Goal: Transaction & Acquisition: Purchase product/service

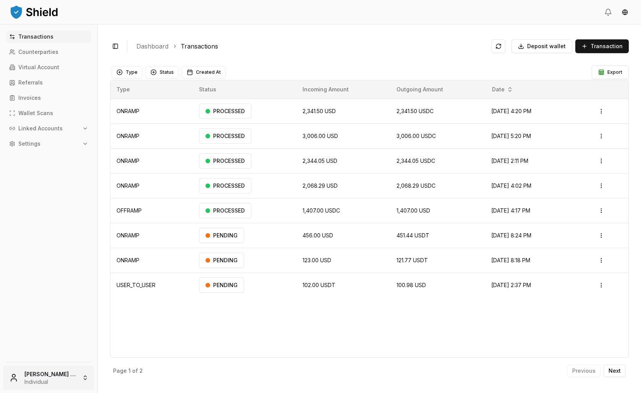
click at [58, 378] on html "Transactions Counterparties Virtual Account Referrals Invoices Wallet Scans Lin…" at bounding box center [320, 196] width 641 height 393
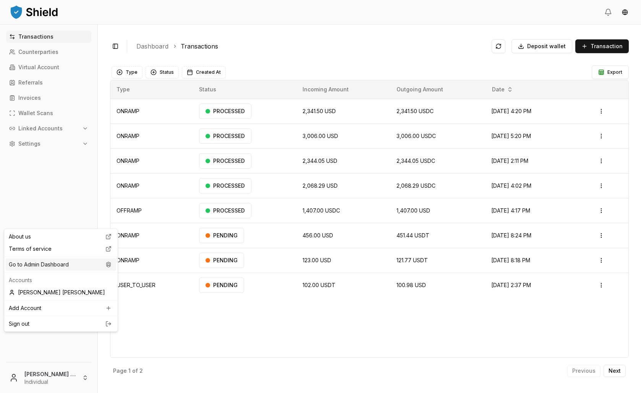
click at [58, 270] on div "Go to Admin Dashboard" at bounding box center [61, 264] width 110 height 12
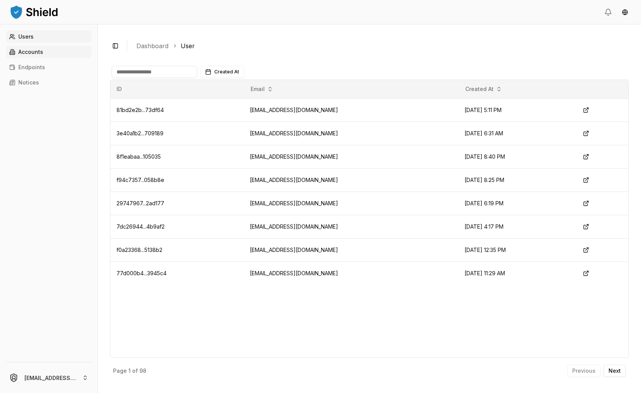
click at [65, 58] on link "Accounts" at bounding box center [48, 52] width 85 height 12
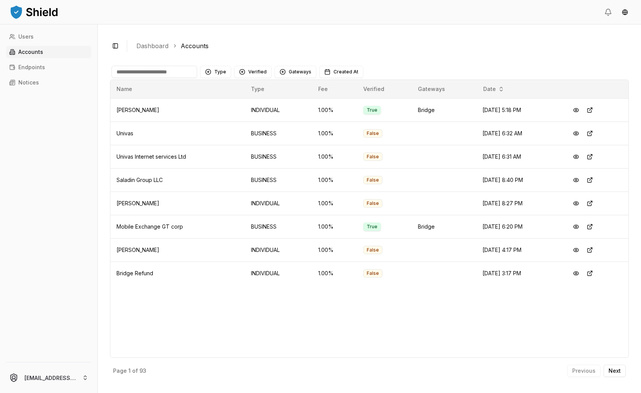
click at [178, 78] on input at bounding box center [155, 72] width 86 height 12
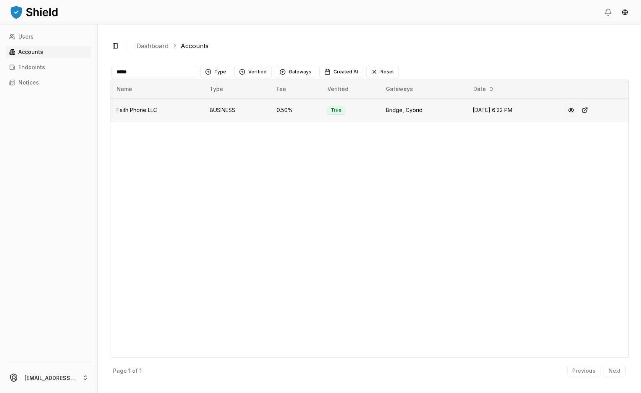
type input "*****"
click at [578, 117] on button at bounding box center [571, 110] width 14 height 14
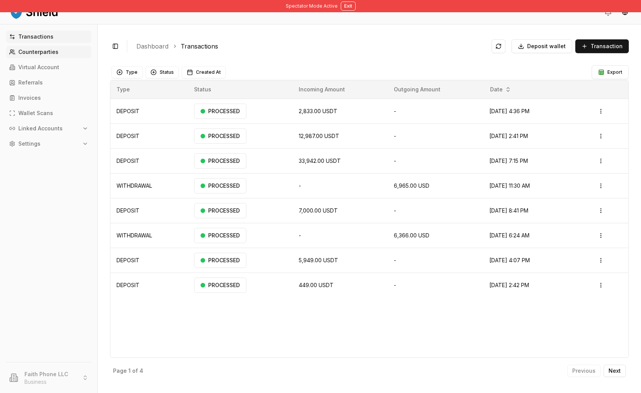
click at [53, 58] on link "Counterparties" at bounding box center [48, 52] width 85 height 12
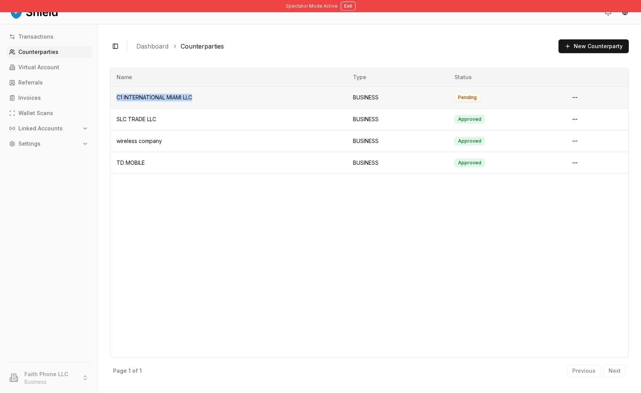
drag, startPoint x: 147, startPoint y: 121, endPoint x: 245, endPoint y: 123, distance: 98.2
click at [245, 108] on td "C1 INTERNATIONAL MIAMI LLC" at bounding box center [228, 97] width 236 height 22
click at [576, 122] on html "Spectator Mode Active Exit Transactions Counterparties Virtual Account Referral…" at bounding box center [320, 196] width 641 height 393
click at [452, 134] on html "Spectator Mode Active Exit Transactions Counterparties Virtual Account Referral…" at bounding box center [320, 196] width 641 height 393
click at [576, 148] on html "Spectator Mode Active Exit Transactions Counterparties Virtual Account Referral…" at bounding box center [320, 196] width 641 height 393
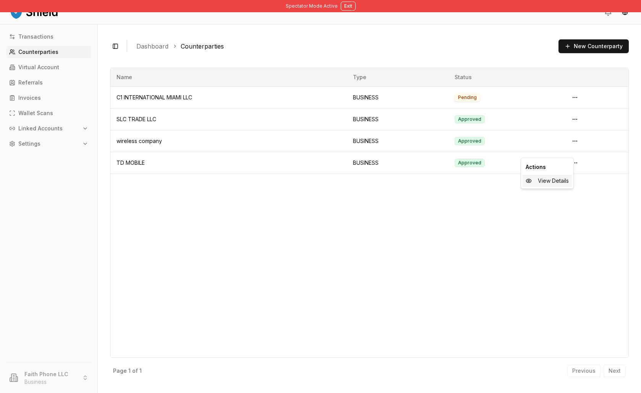
click at [560, 183] on span "View Details" at bounding box center [553, 181] width 31 height 8
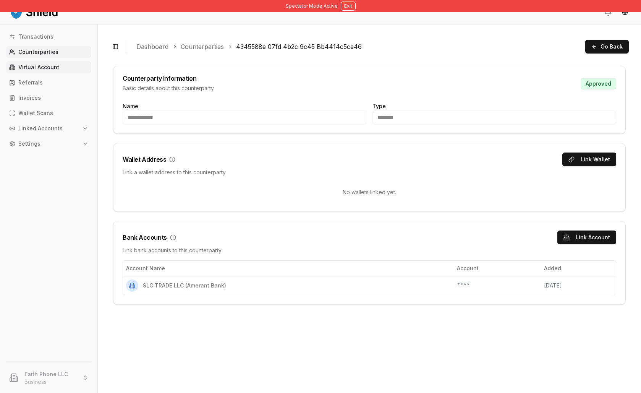
click at [31, 70] on p "Virtual Account" at bounding box center [38, 67] width 41 height 5
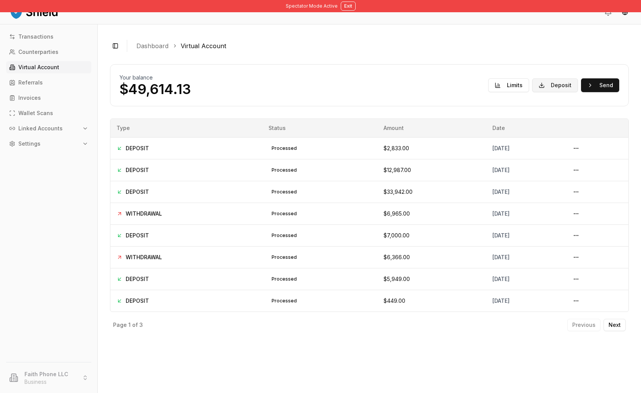
click at [532, 92] on button "Deposit" at bounding box center [555, 85] width 46 height 14
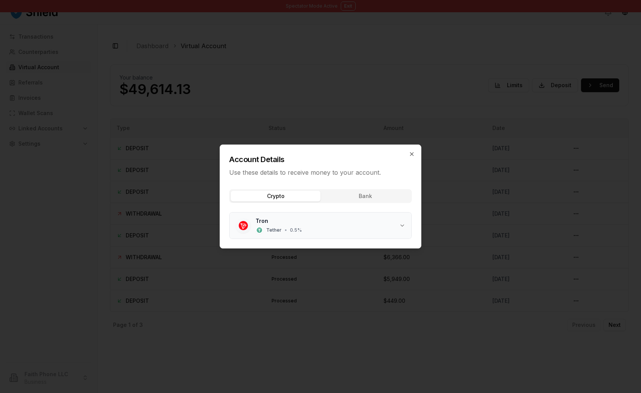
click at [301, 234] on div "Tron Tether • 0.5 %" at bounding box center [328, 225] width 144 height 17
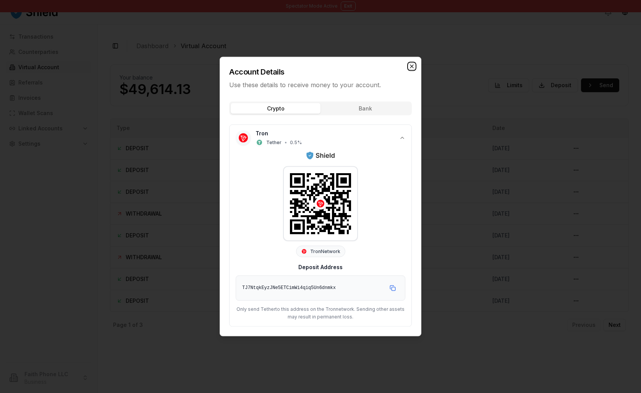
click at [415, 63] on icon "button" at bounding box center [412, 66] width 6 height 6
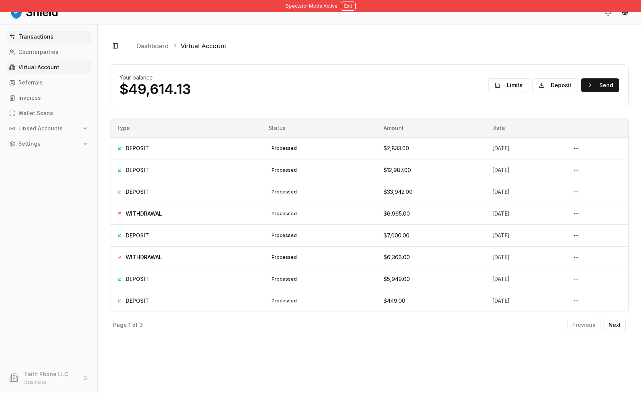
click at [67, 42] on link "Transactions" at bounding box center [48, 37] width 85 height 12
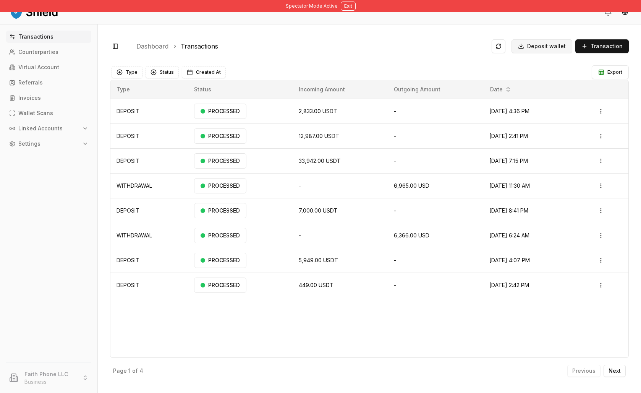
click at [520, 52] on button "Deposit wallet" at bounding box center [542, 46] width 61 height 14
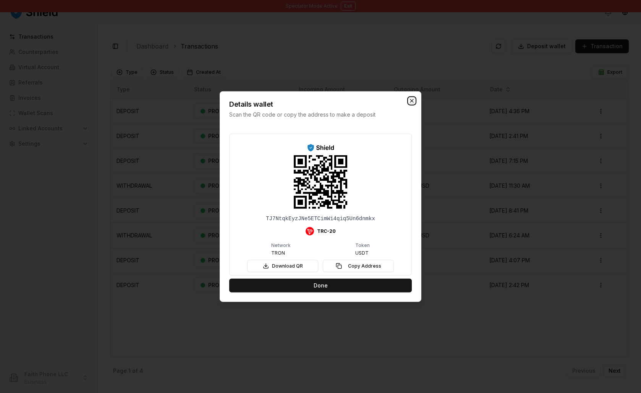
click at [415, 98] on icon "button" at bounding box center [412, 101] width 6 height 6
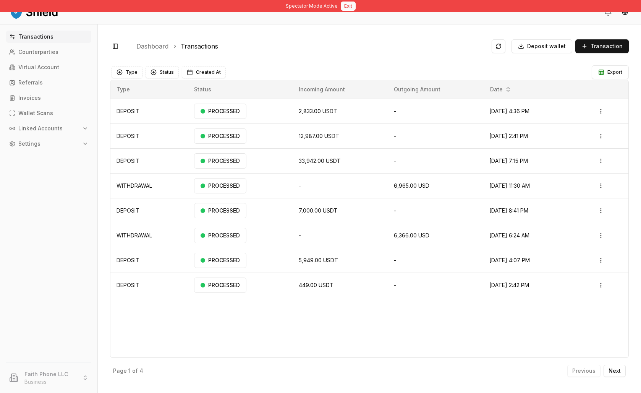
click at [356, 9] on button "Exit" at bounding box center [348, 6] width 15 height 9
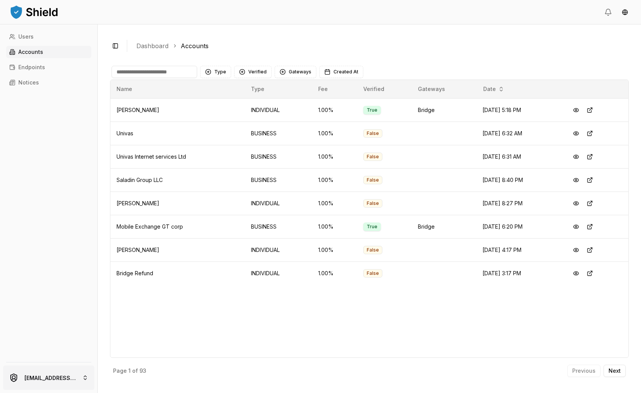
click at [75, 379] on html "Users Accounts Endpoints Notices [EMAIL_ADDRESS][PERSON_NAME][DOMAIN_NAME] Togg…" at bounding box center [320, 196] width 641 height 393
click at [53, 302] on div "[PERSON_NAME] [PERSON_NAME]" at bounding box center [61, 296] width 110 height 12
